Goal: Information Seeking & Learning: Learn about a topic

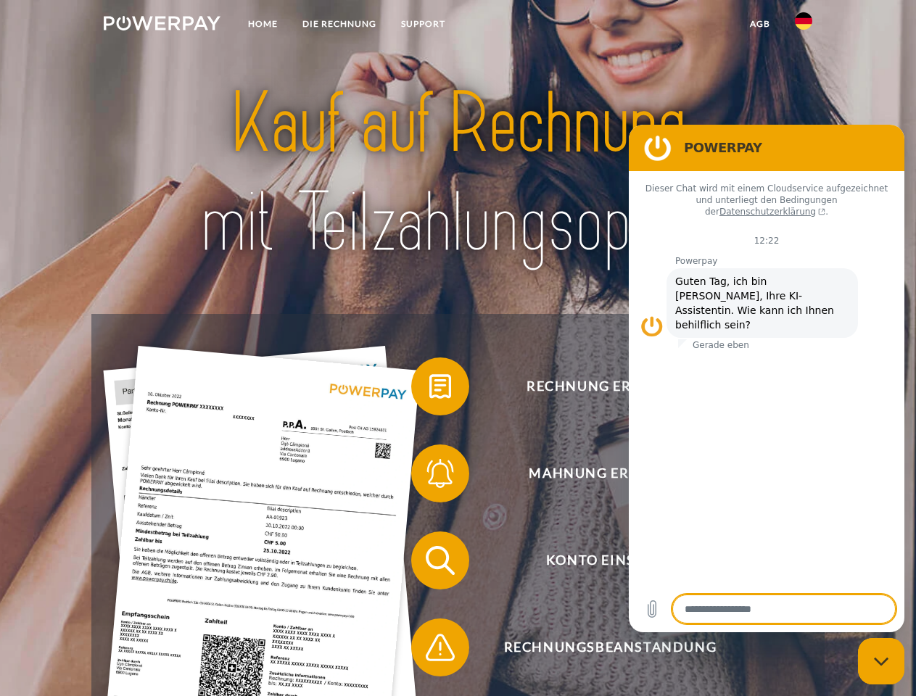
click at [162, 25] on img at bounding box center [162, 23] width 117 height 15
click at [804, 25] on img at bounding box center [803, 20] width 17 height 17
click at [759, 24] on link "agb" at bounding box center [760, 24] width 45 height 26
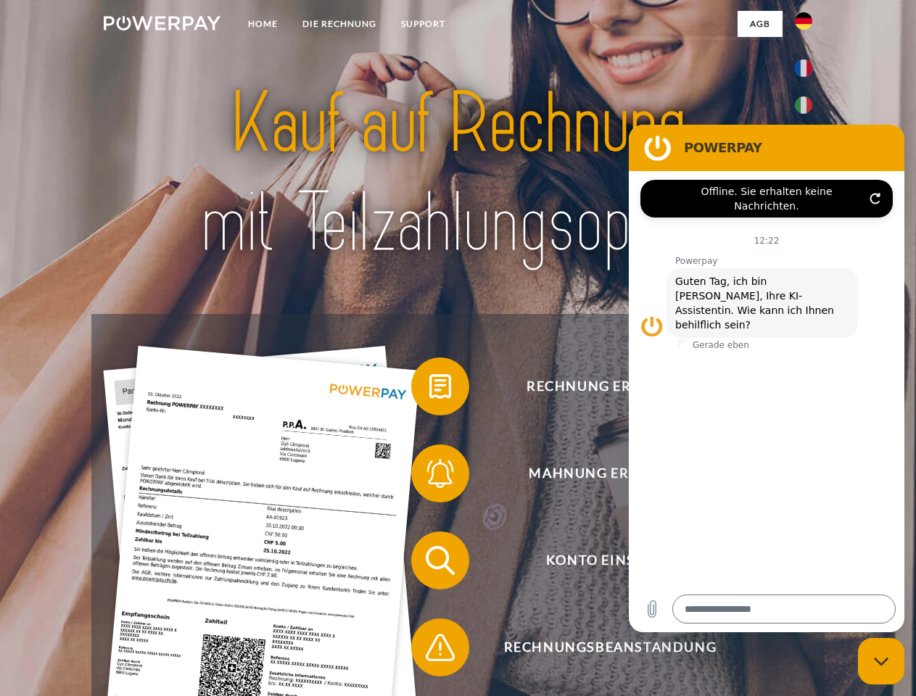
click at [429, 389] on span at bounding box center [418, 386] width 73 height 73
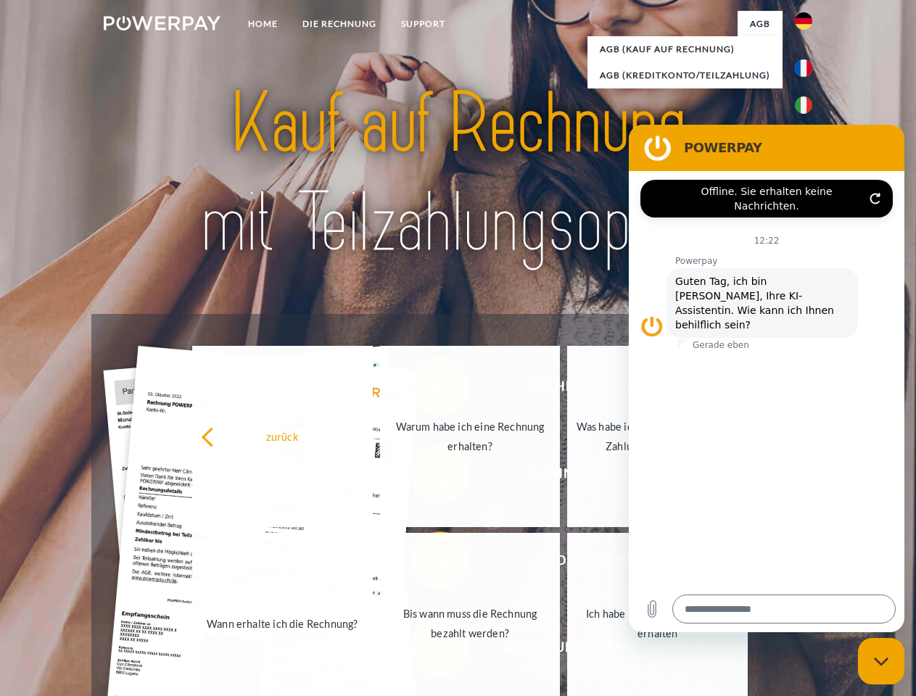
click at [373, 564] on link "Wann erhalte ich die Rechnung?" at bounding box center [282, 623] width 181 height 181
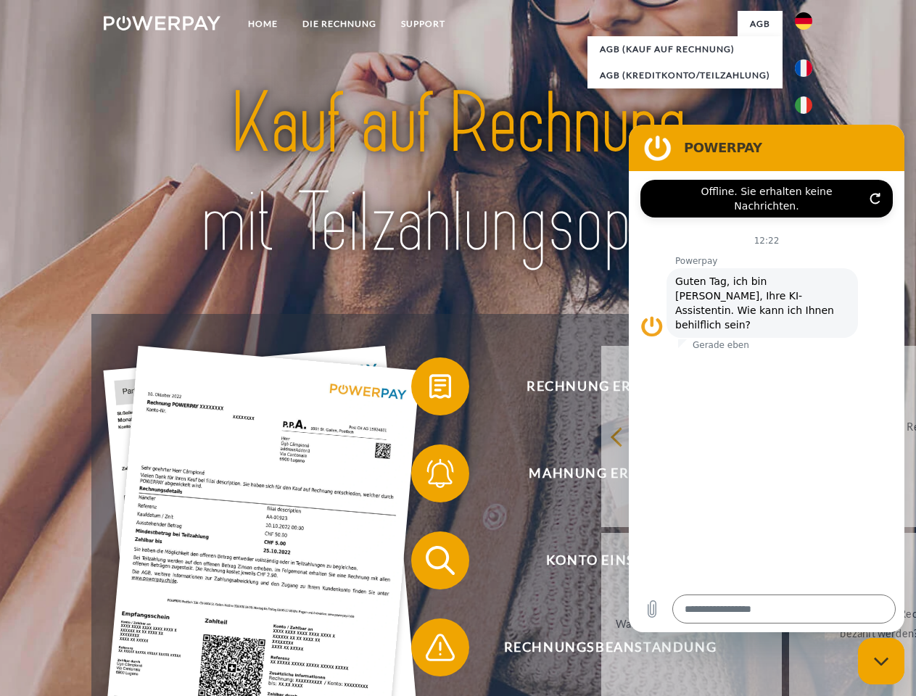
click at [429, 651] on span at bounding box center [418, 647] width 73 height 73
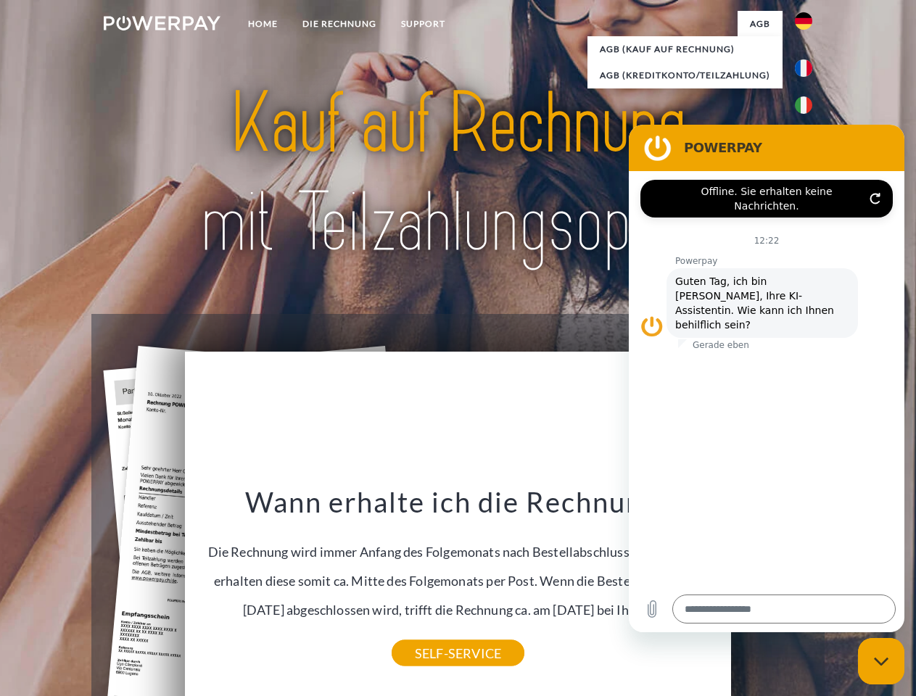
click at [881, 661] on icon "Messaging-Fenster schließen" at bounding box center [881, 661] width 15 height 9
type textarea "*"
